Goal: Check status: Check status

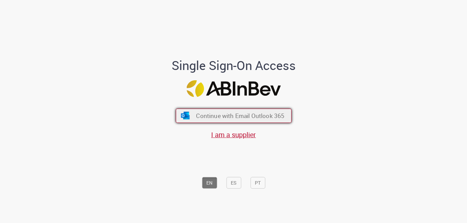
click at [271, 113] on span "Continue with Email Outlook 365" at bounding box center [240, 116] width 88 height 8
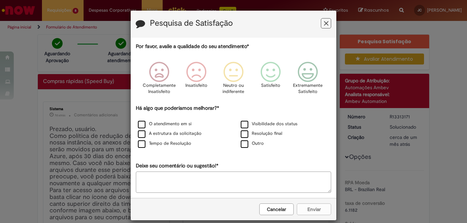
click at [324, 22] on icon "Feedback" at bounding box center [326, 23] width 4 height 7
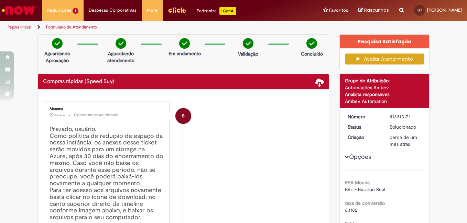
click at [23, 11] on img "Ir para a Homepage" at bounding box center [18, 10] width 35 height 14
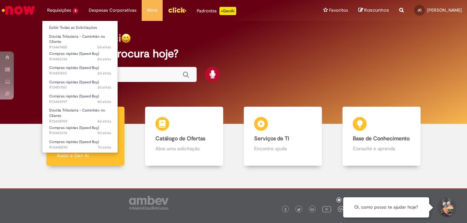
click at [78, 12] on li "Requisições 8 Exibir Todas as Solicitações Dúvida Tributária - Caminhão no Clie…" at bounding box center [63, 10] width 42 height 21
click at [73, 26] on link "Exibir Todas as Solicitações" at bounding box center [80, 28] width 76 height 8
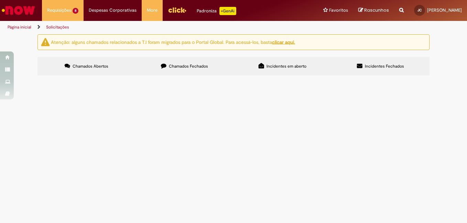
click at [288, 63] on label "Incidentes em aberto" at bounding box center [282, 66] width 98 height 19
click at [212, 67] on label "Chamados Fechados" at bounding box center [184, 66] width 98 height 19
click at [365, 64] on span "Incidentes Fechados" at bounding box center [384, 67] width 39 height 6
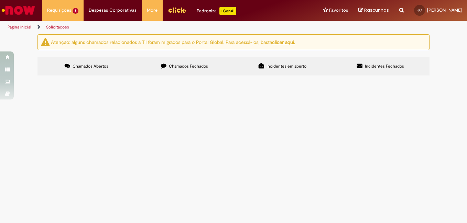
click at [291, 60] on label "Incidentes em aberto" at bounding box center [282, 66] width 98 height 19
click at [30, 9] on img "Ir para a Homepage" at bounding box center [18, 10] width 35 height 14
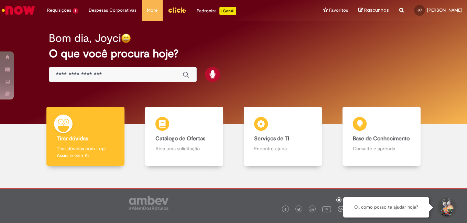
click at [161, 77] on input "Basta digitar aqui" at bounding box center [116, 75] width 120 height 8
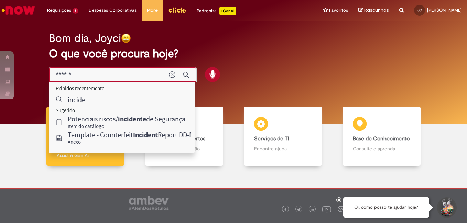
type input "*******"
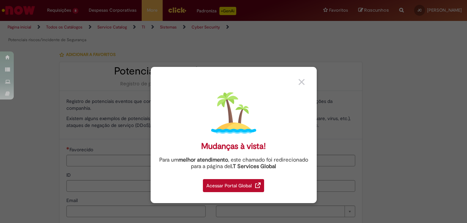
type input "********"
type input "**********"
type input "****"
type input "**********"
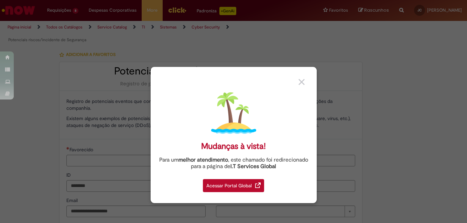
type input "**********"
click at [299, 77] on link at bounding box center [304, 79] width 13 height 13
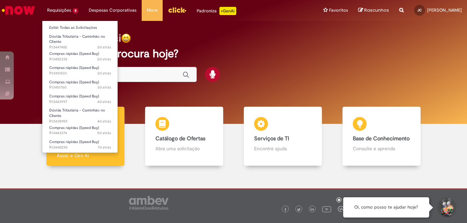
click at [50, 2] on li "Requisições 8 Exibir Todas as Solicitações Dúvida Tributária - Caminhão no Clie…" at bounding box center [63, 10] width 42 height 21
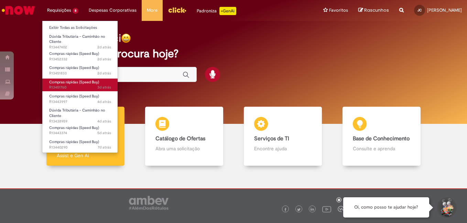
click at [76, 83] on span "Compras rápidas (Speed Buy)" at bounding box center [74, 82] width 50 height 5
click at [78, 83] on span "Compras rápidas (Speed Buy)" at bounding box center [74, 82] width 50 height 5
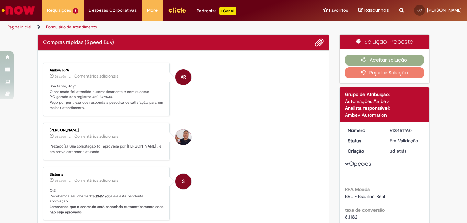
click at [230, 138] on li "Gabriel Vinicius Urias Santos 2d atrás 2 dias atrás Comentários adicionais Prez…" at bounding box center [183, 141] width 281 height 37
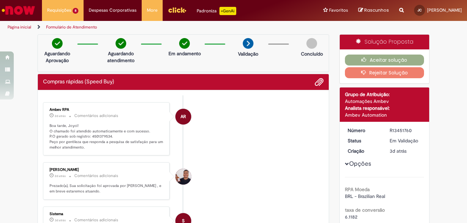
scroll to position [34, 0]
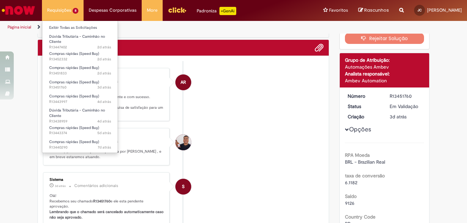
click at [68, 13] on li "Requisições 8 Exibir Todas as Solicitações Dúvida Tributária - Caminhão no Clie…" at bounding box center [63, 10] width 42 height 21
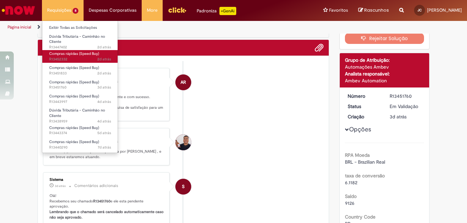
click at [93, 59] on span "2d atrás 2 dias atrás R13452332" at bounding box center [80, 60] width 62 height 6
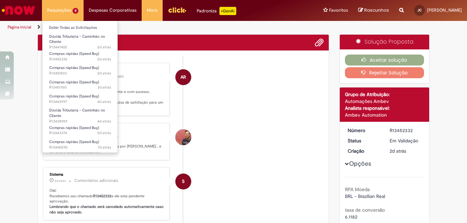
click at [68, 5] on li "Requisições 8 Exibir Todas as Solicitações Dúvida Tributária - Caminhão no Clie…" at bounding box center [63, 10] width 42 height 21
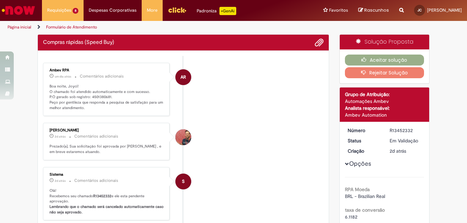
click at [221, 117] on li "AR Ambev RPA um dia atrás um dia atrás Comentários adicionais Boa noite, Joyci!…" at bounding box center [183, 90] width 281 height 54
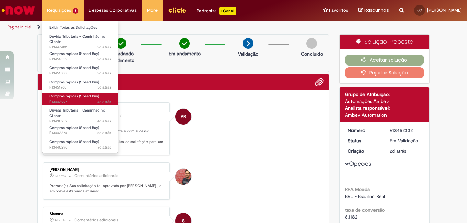
click at [83, 100] on span "4d atrás 4 dias atrás R13443997" at bounding box center [80, 102] width 62 height 6
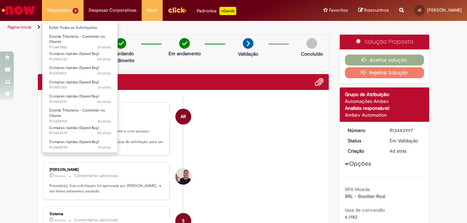
click at [61, 15] on li "Requisições 8 Exibir Todas as Solicitações Dúvida Tributária - Caminhão no Clie…" at bounding box center [63, 10] width 42 height 21
click at [68, 13] on li "Requisições 8 Exibir Todas as Solicitações Dúvida Tributária - Caminhão no Clie…" at bounding box center [63, 10] width 42 height 21
click at [68, 28] on link "Exibir Todas as Solicitações" at bounding box center [80, 28] width 76 height 8
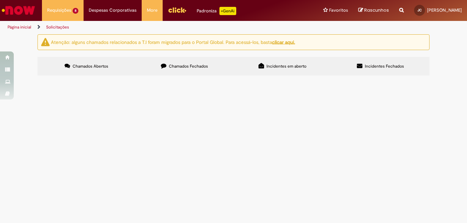
click at [0, 0] on span "COMPRA DE CAIXA ACL CE35 AZUL AMBEV" at bounding box center [0, 0] width 0 height 0
click at [0, 0] on span "R13443374" at bounding box center [0, 0] width 0 height 0
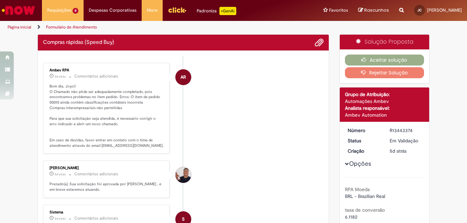
click at [61, 171] on div "Gabriel Vinicius Urias Santos 5d atrás 5 dias atrás Comentários adicionais" at bounding box center [107, 172] width 114 height 12
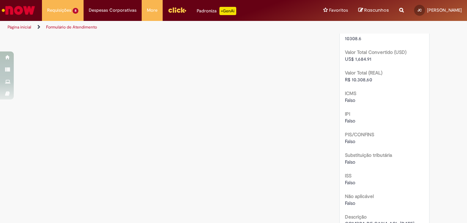
scroll to position [688, 0]
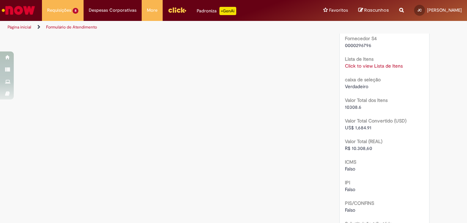
click at [395, 66] on link "Click to view Lista de Itens" at bounding box center [374, 66] width 58 height 6
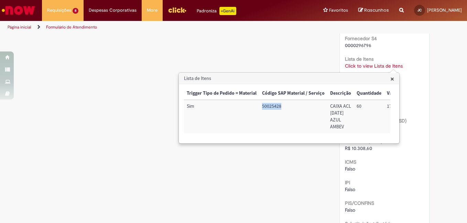
drag, startPoint x: 283, startPoint y: 106, endPoint x: 263, endPoint y: 108, distance: 20.3
click at [263, 108] on td "50025428" at bounding box center [293, 116] width 68 height 33
copy td "50025428"
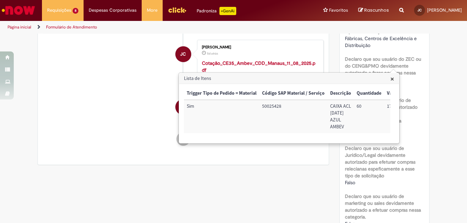
scroll to position [172, 0]
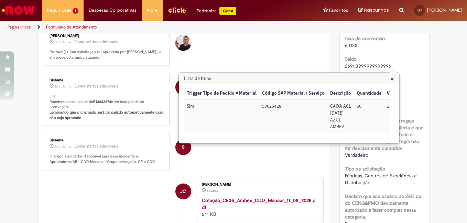
click at [392, 82] on span "×" at bounding box center [392, 78] width 4 height 9
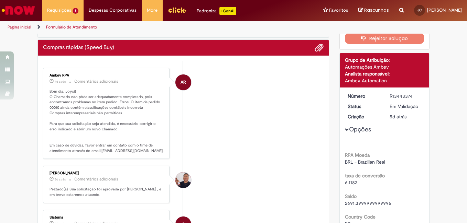
scroll to position [0, 0]
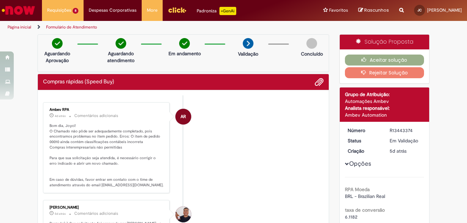
drag, startPoint x: 413, startPoint y: 131, endPoint x: 387, endPoint y: 132, distance: 26.2
click at [390, 132] on div "R13443374" at bounding box center [406, 130] width 32 height 7
copy div "R13443374"
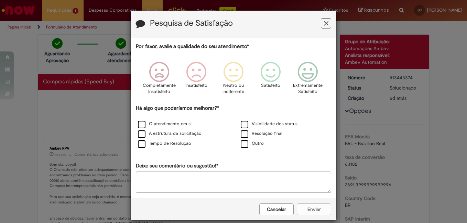
click at [328, 19] on button "Feedback" at bounding box center [326, 23] width 10 height 10
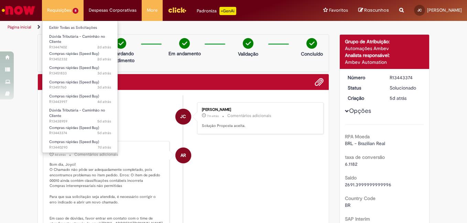
click at [58, 12] on li "Requisições 8 Exibir Todas as Solicitações Dúvida Tributária - Caminhão no Clie…" at bounding box center [63, 10] width 42 height 21
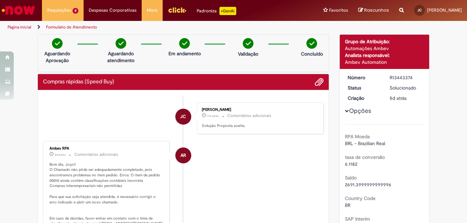
click at [35, 8] on img "Ir para a Homepage" at bounding box center [18, 10] width 35 height 14
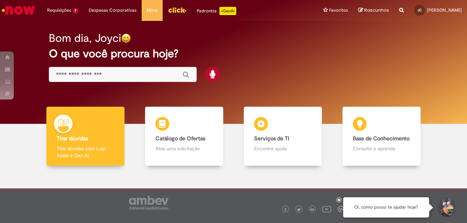
scroll to position [24, 0]
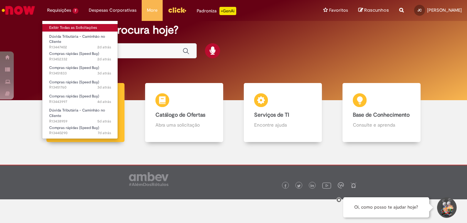
click at [72, 27] on link "Exibir Todas as Solicitações" at bounding box center [80, 28] width 76 height 8
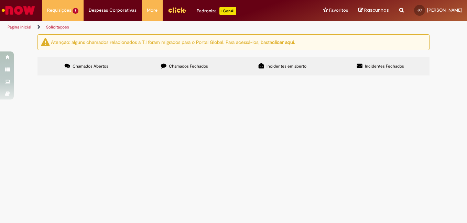
click at [0, 0] on span "Material de manutenção em motocicleta." at bounding box center [0, 0] width 0 height 0
click at [439, 76] on div "Atenção: alguns chamados relacionados a T.I foram migrados para o Portal Global…" at bounding box center [233, 55] width 467 height 43
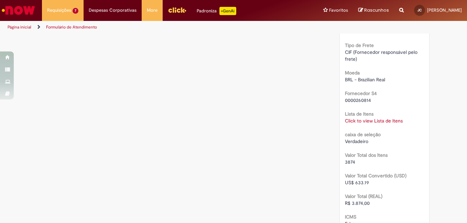
scroll to position [653, 0]
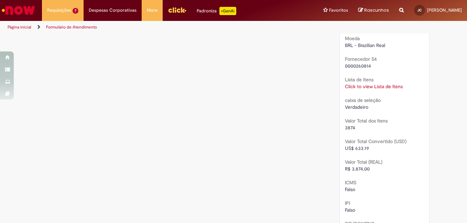
click at [362, 85] on link "Click to view Lista de Itens" at bounding box center [374, 87] width 58 height 6
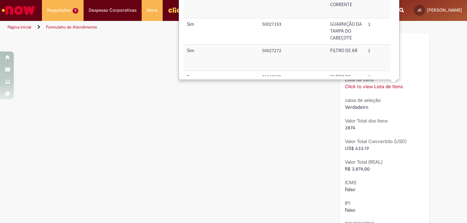
scroll to position [258, 0]
drag, startPoint x: 434, startPoint y: 76, endPoint x: 424, endPoint y: 77, distance: 10.0
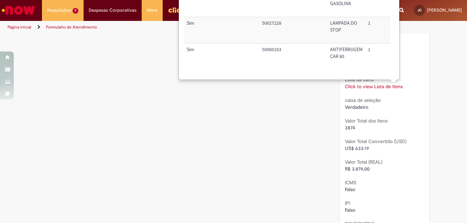
click at [389, 108] on div "Verdadeiro" at bounding box center [384, 107] width 79 height 7
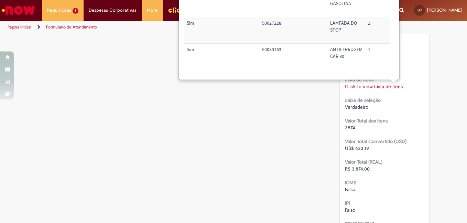
click at [396, 77] on div "× Trigger Tipo de Pedido = Material Código SAP Material / Serviço Descrição Qua…" at bounding box center [289, 8] width 220 height 144
click at [389, 87] on link "Click to view Lista de Itens" at bounding box center [374, 87] width 58 height 6
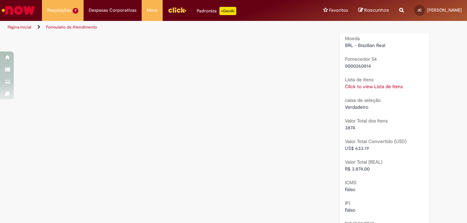
click at [172, 10] on img "Menu Cabeçalho" at bounding box center [177, 10] width 19 height 10
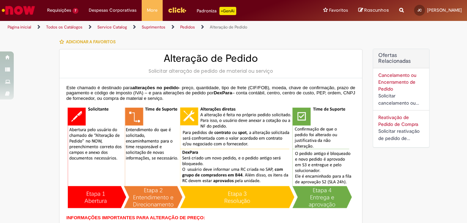
type input "********"
type input "**********"
type input "****"
type input "**********"
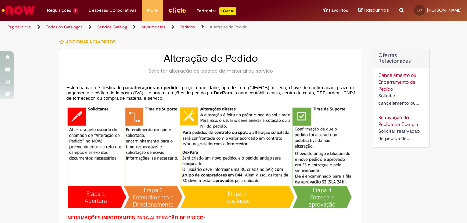
type input "**********"
